Goal: Navigation & Orientation: Find specific page/section

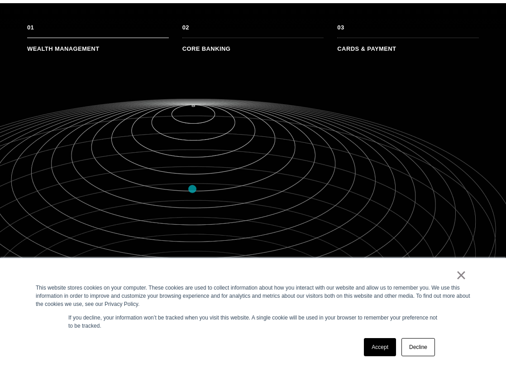
scroll to position [648, 0]
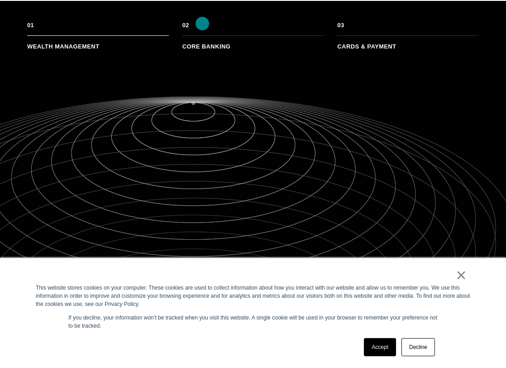
click at [202, 35] on li "Core Banking" at bounding box center [254, 42] width 142 height 14
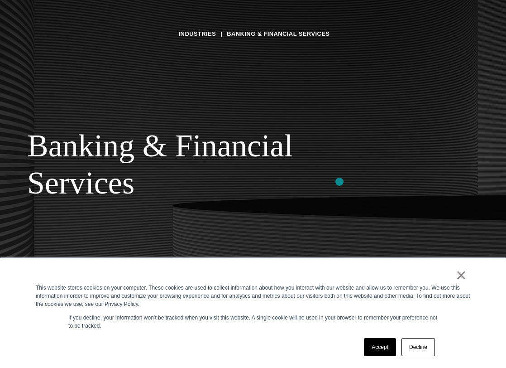
scroll to position [0, 0]
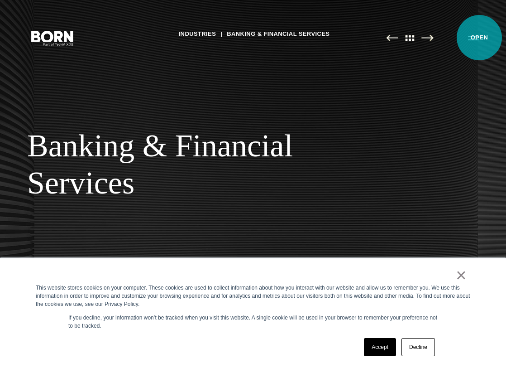
click at [480, 38] on button "Primary Menu" at bounding box center [474, 37] width 22 height 19
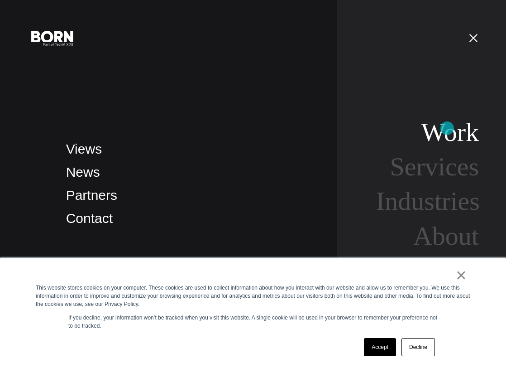
click at [448, 128] on link "Work" at bounding box center [451, 131] width 58 height 29
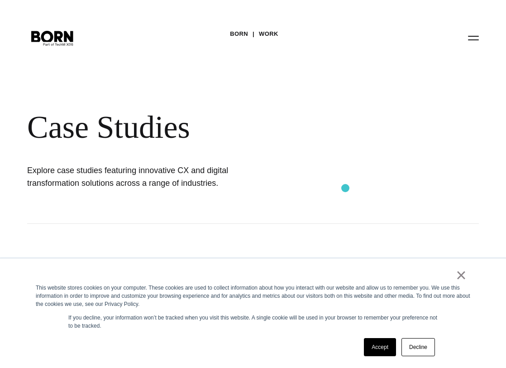
click at [346, 188] on div "BORN Work Case Studies Explore case studies featuring innovative CX and digital…" at bounding box center [253, 112] width 506 height 224
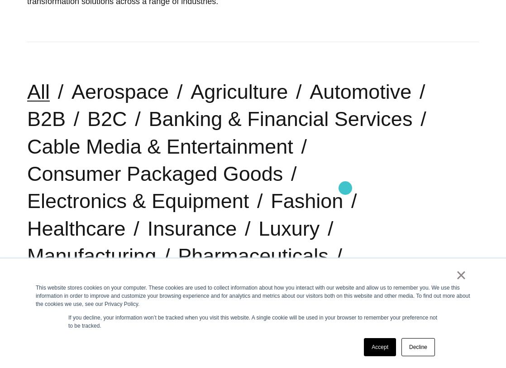
scroll to position [185, 0]
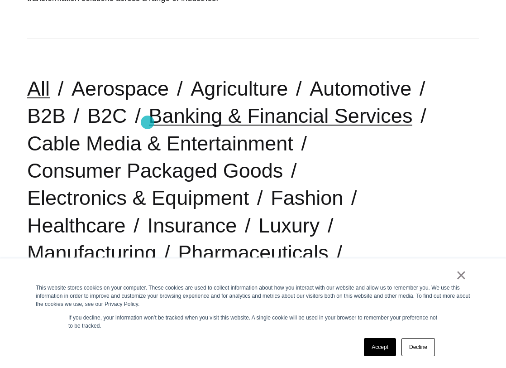
click at [149, 122] on link "Banking & Financial Services" at bounding box center [281, 115] width 264 height 23
